Goal: Task Accomplishment & Management: Manage account settings

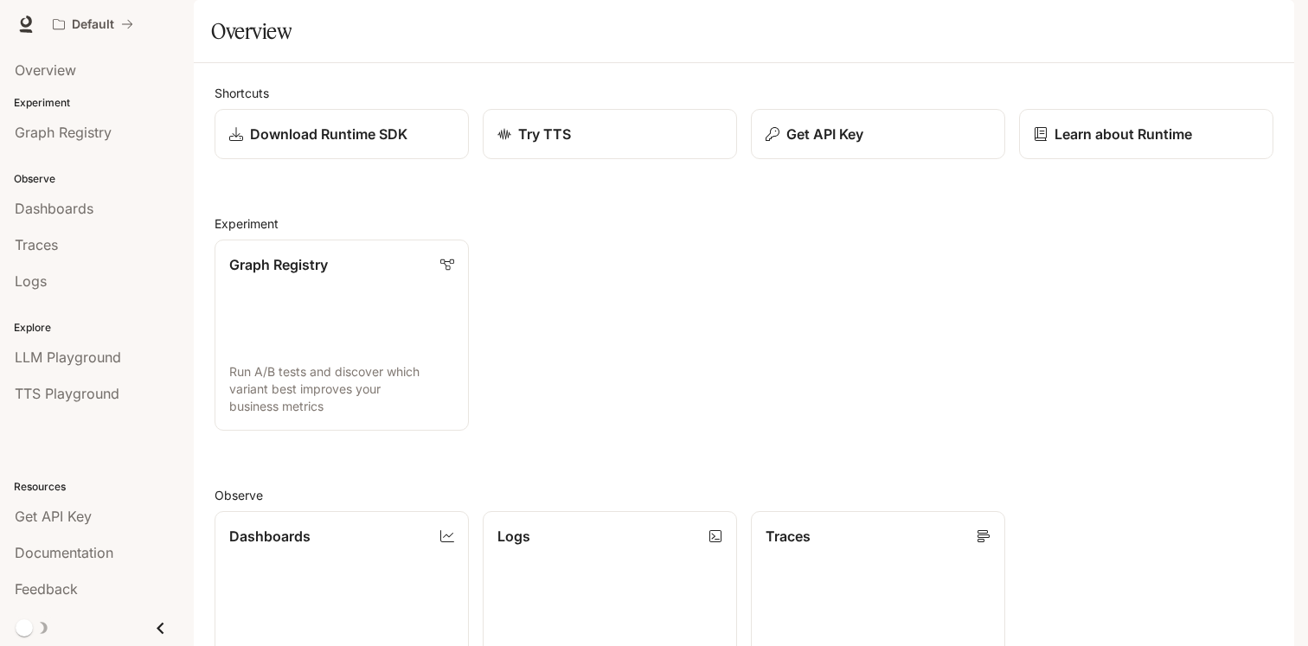
click at [1275, 34] on img "button" at bounding box center [1269, 24] width 24 height 24
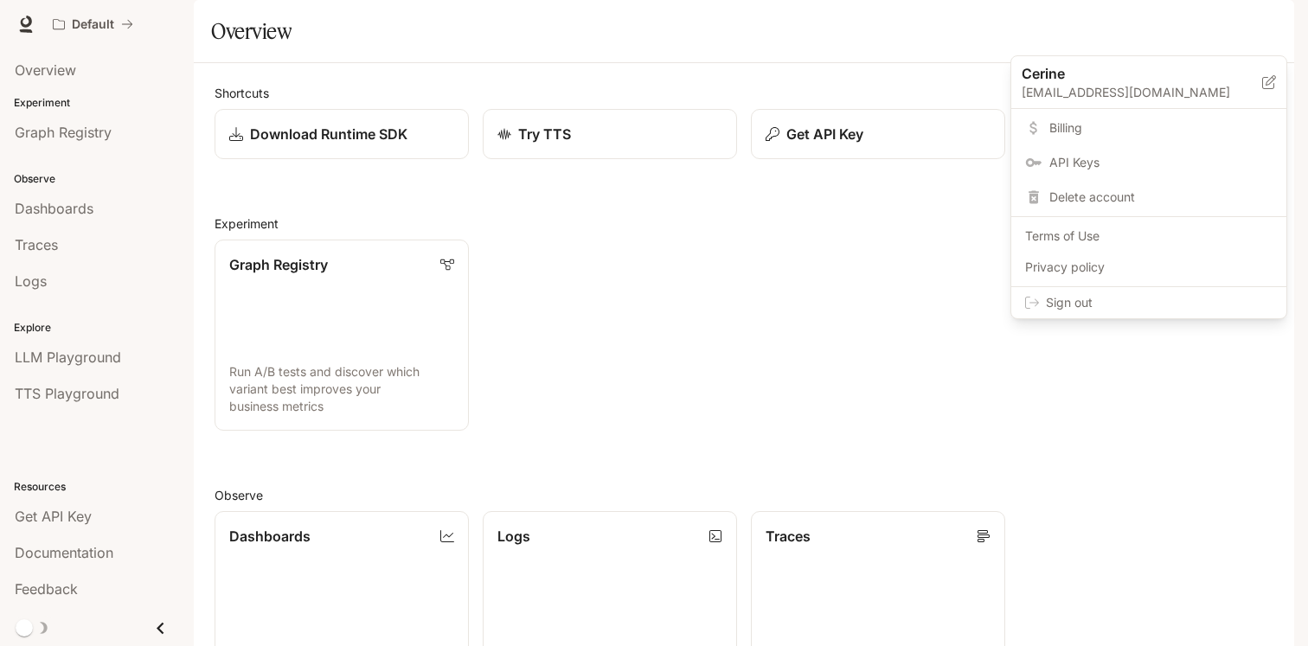
click at [1105, 304] on span "Sign out" at bounding box center [1159, 302] width 227 height 17
